Goal: Information Seeking & Learning: Compare options

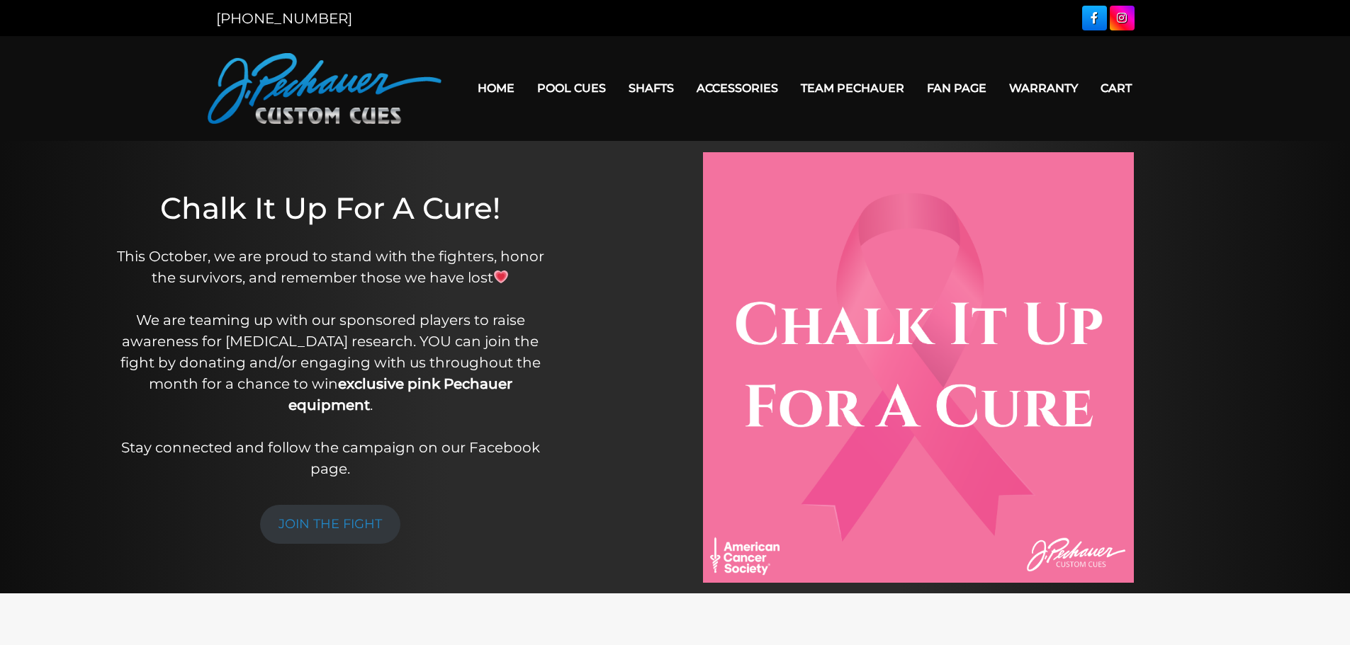
click at [490, 86] on link "Home" at bounding box center [496, 88] width 60 height 36
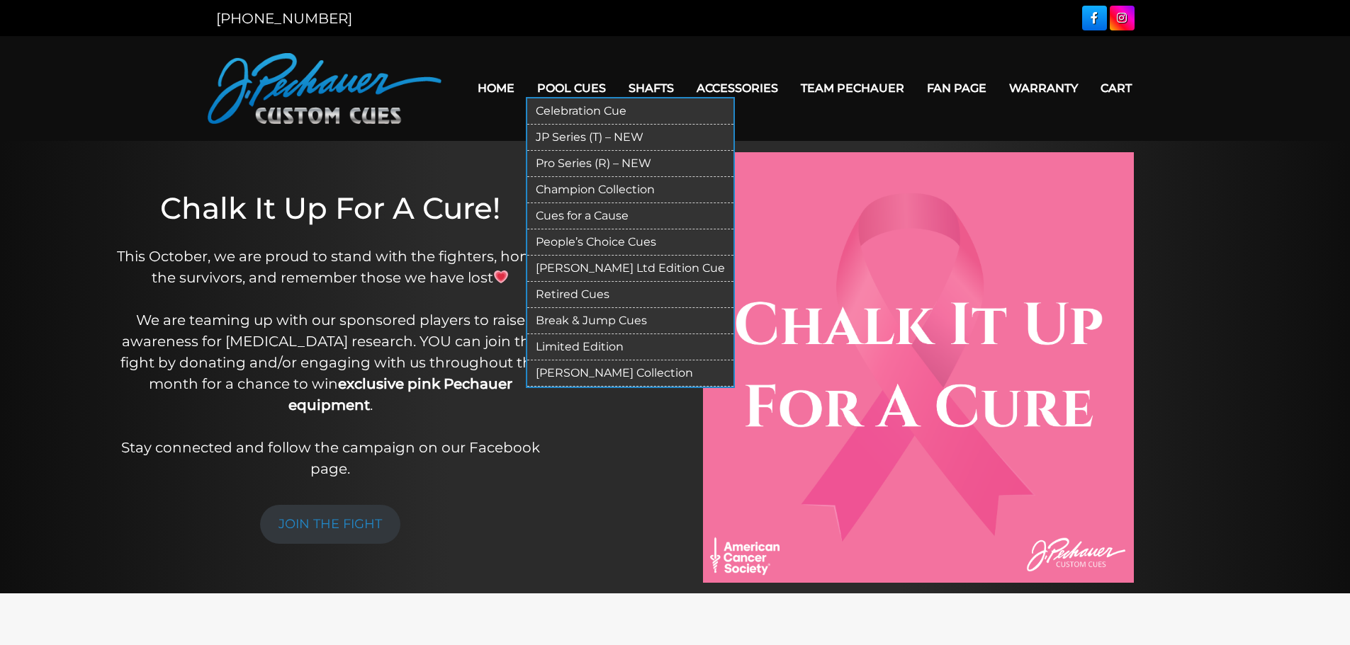
click at [576, 136] on link "JP Series (T) – NEW" at bounding box center [630, 138] width 206 height 26
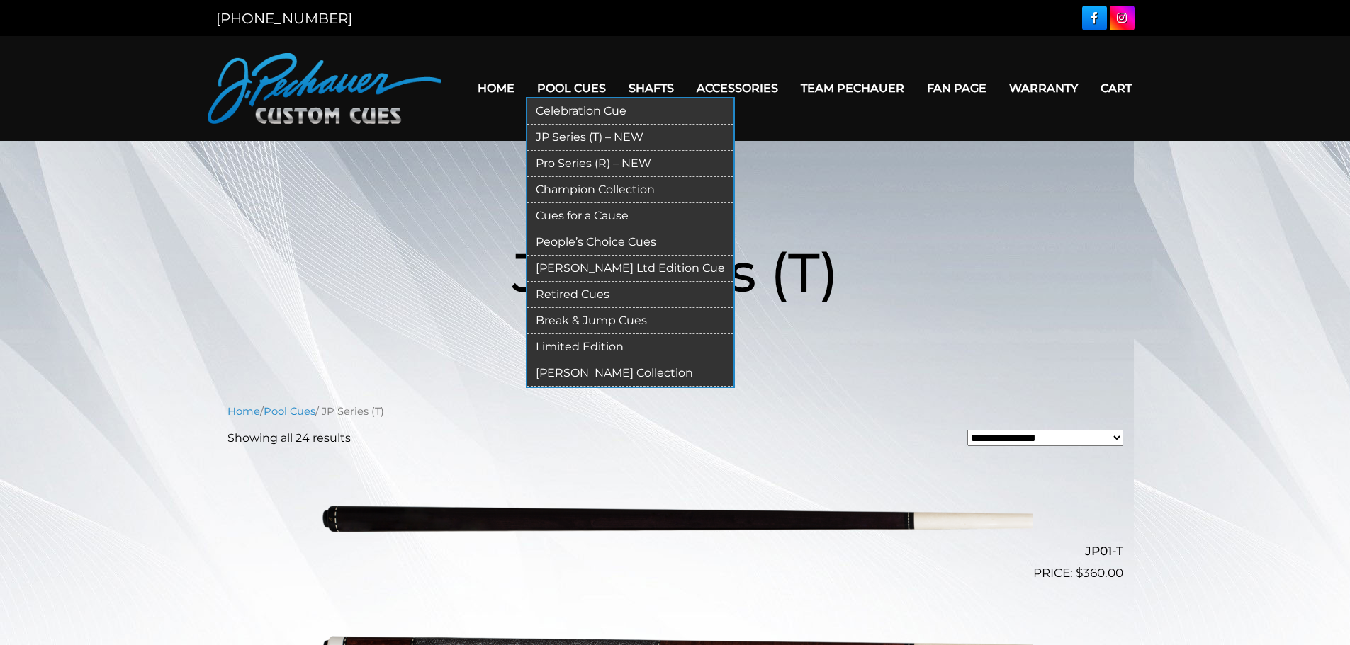
click at [577, 164] on link "Pro Series (R) – NEW" at bounding box center [630, 164] width 206 height 26
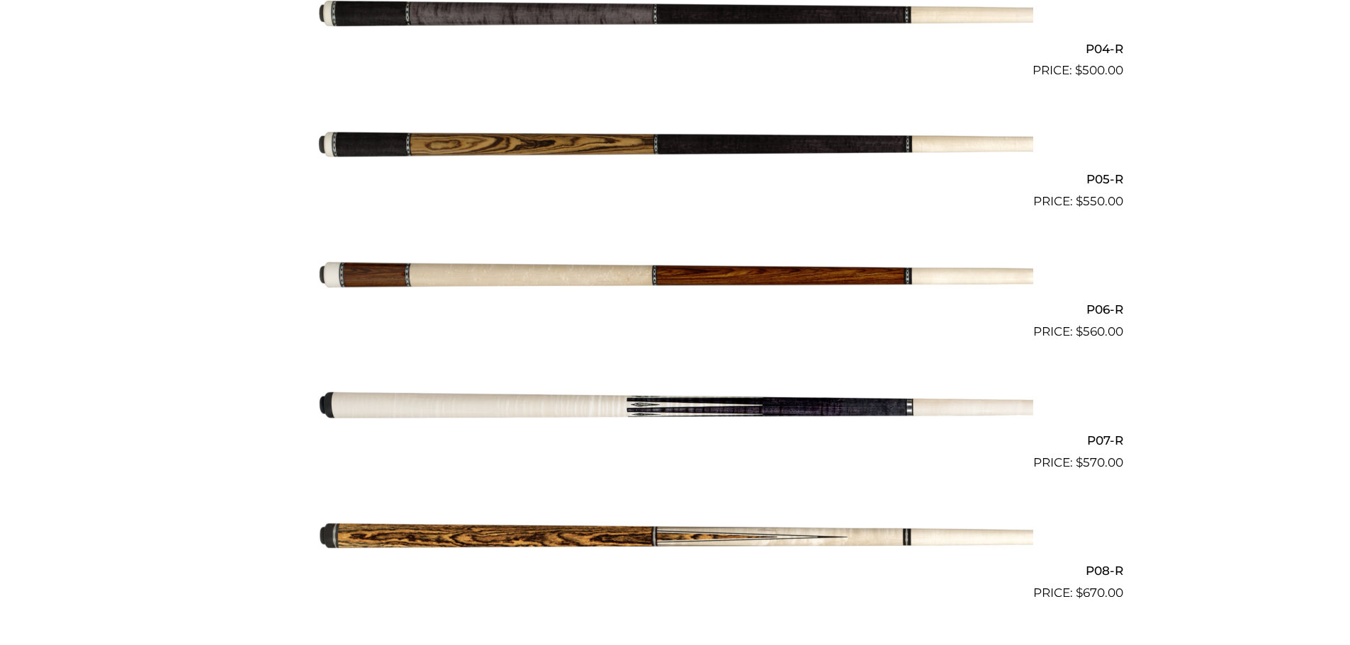
scroll to position [896, 0]
